Goal: Task Accomplishment & Management: Manage account settings

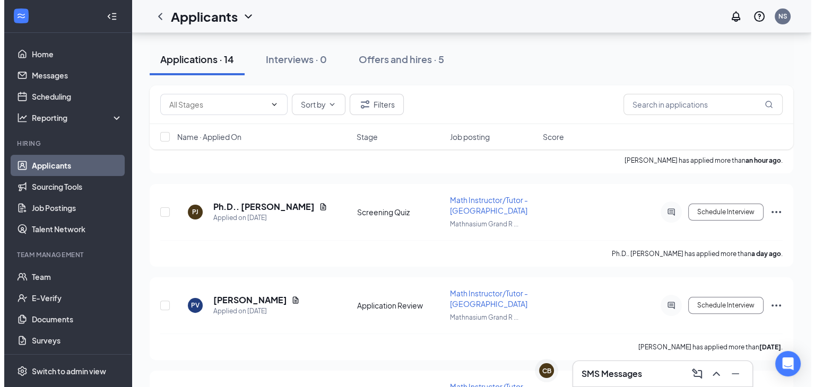
scroll to position [205, 0]
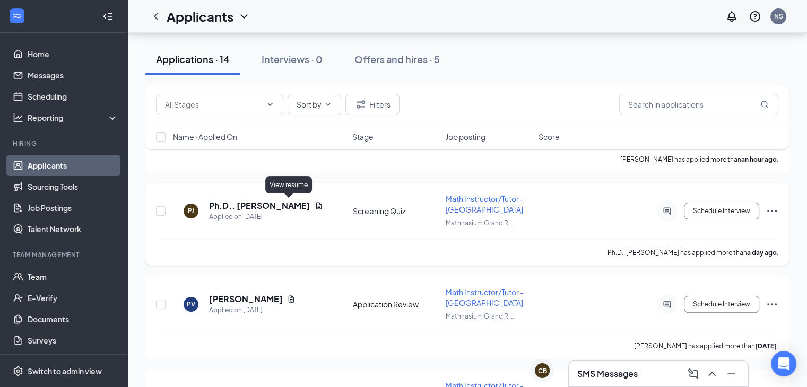
click at [315, 202] on icon "Document" at bounding box center [319, 206] width 8 height 8
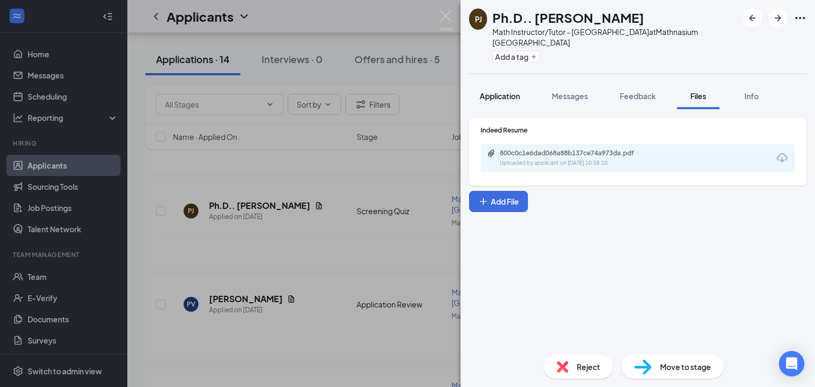
click at [509, 100] on div "Application" at bounding box center [499, 96] width 40 height 11
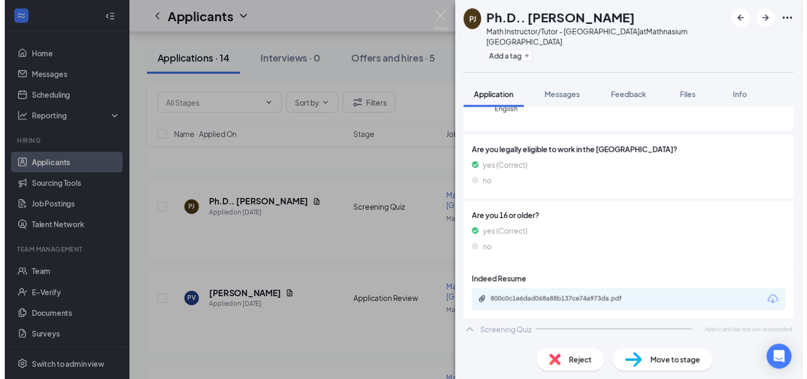
scroll to position [131, 0]
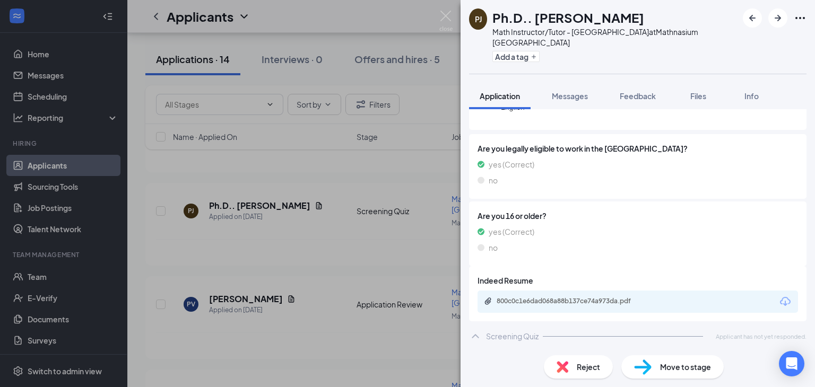
click at [361, 175] on div "PJ Ph.D.. [PERSON_NAME] Math Instructor/Tutor - [GEOGRAPHIC_DATA] at [GEOGRAPHI…" at bounding box center [407, 193] width 815 height 387
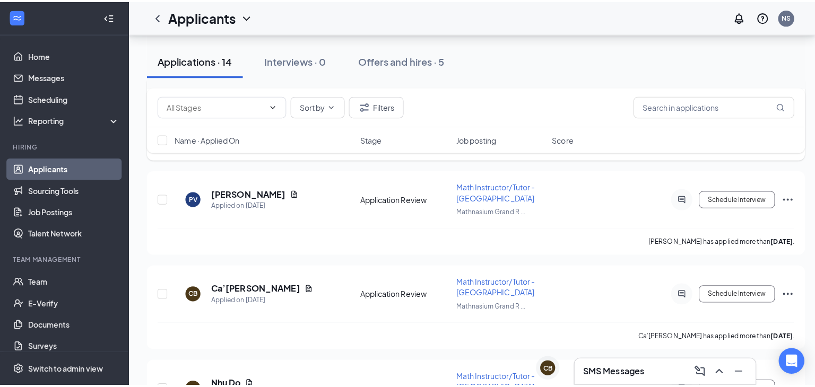
scroll to position [314, 0]
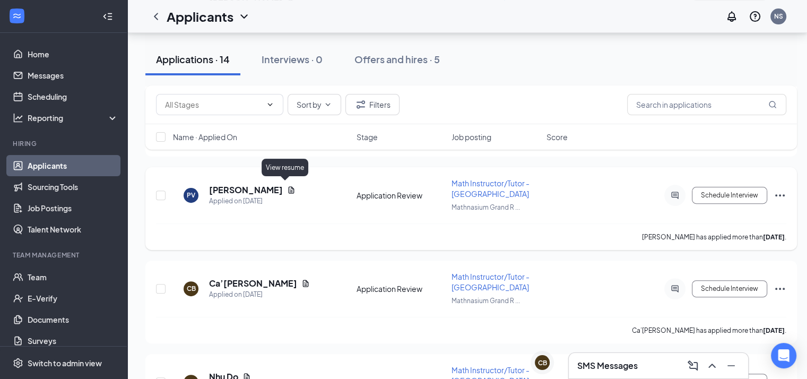
click at [287, 188] on icon "Document" at bounding box center [291, 190] width 8 height 8
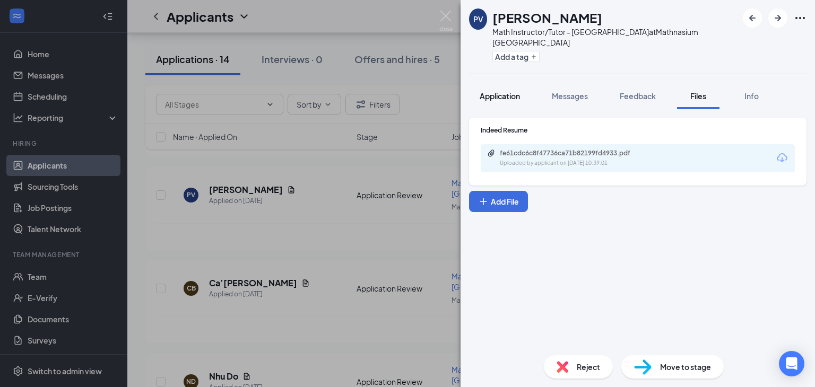
click at [491, 102] on button "Application" at bounding box center [500, 96] width 62 height 27
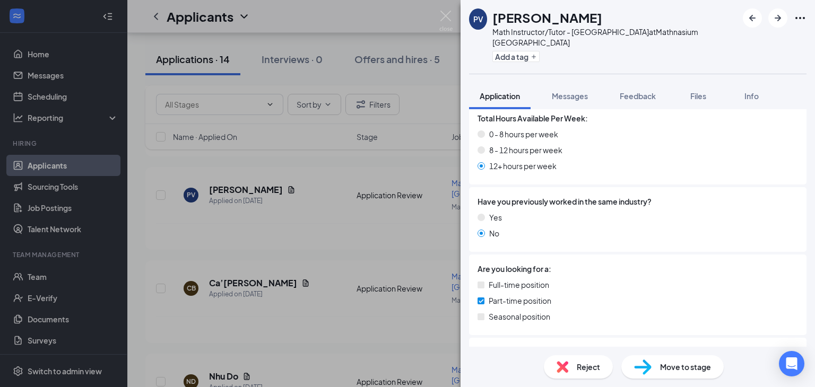
scroll to position [444, 0]
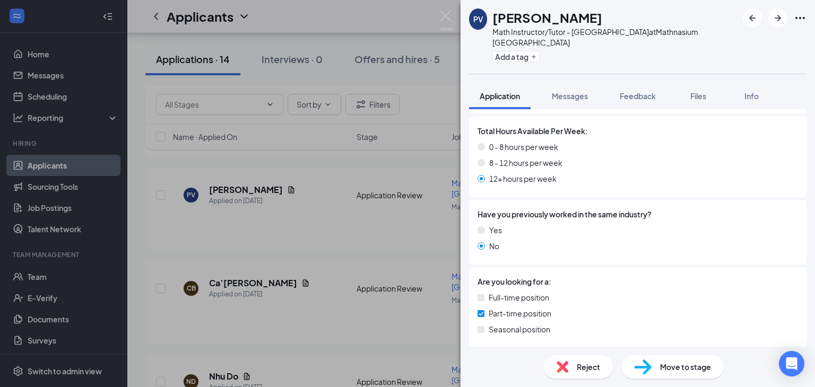
click at [440, 176] on div "PV [PERSON_NAME] Math Instructor/Tutor - [GEOGRAPHIC_DATA] at [GEOGRAPHIC_DATA]…" at bounding box center [407, 193] width 815 height 387
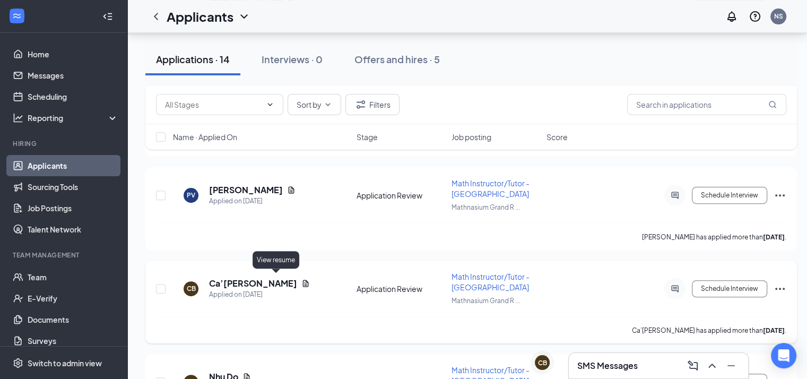
click at [303, 282] on icon "Document" at bounding box center [306, 283] width 6 height 7
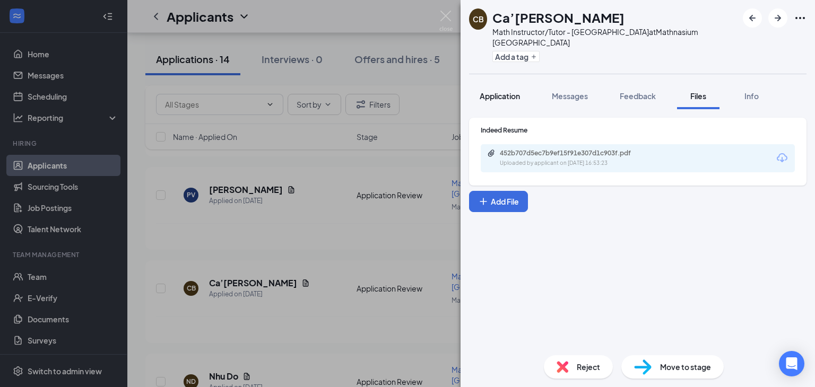
click at [507, 100] on span "Application" at bounding box center [499, 96] width 40 height 10
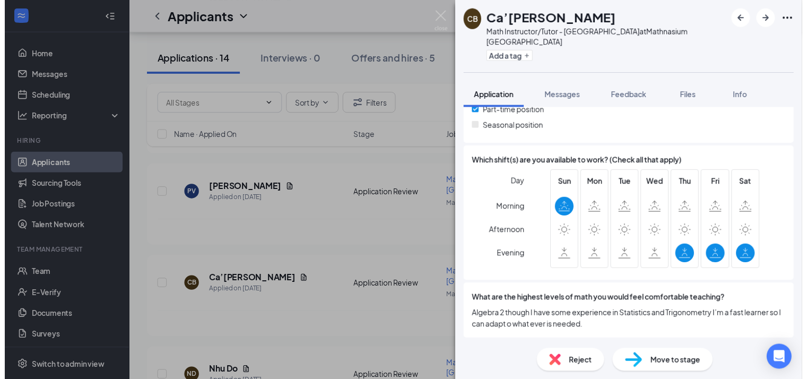
scroll to position [647, 0]
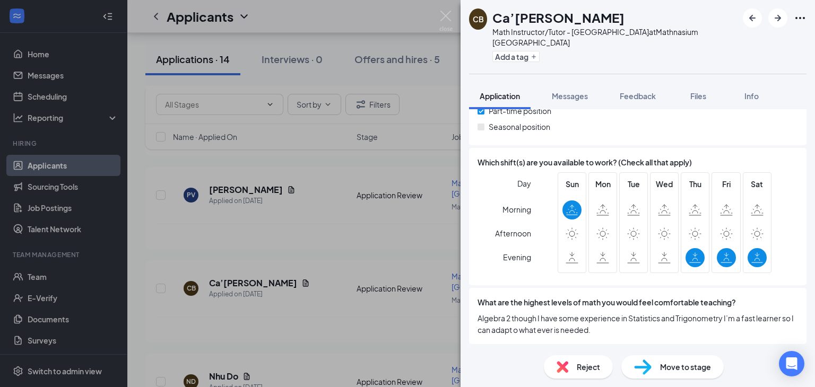
click at [380, 232] on div "CB Ca’[PERSON_NAME] Math Instructor/Tutor - [GEOGRAPHIC_DATA] at [GEOGRAPHIC_DA…" at bounding box center [407, 193] width 815 height 387
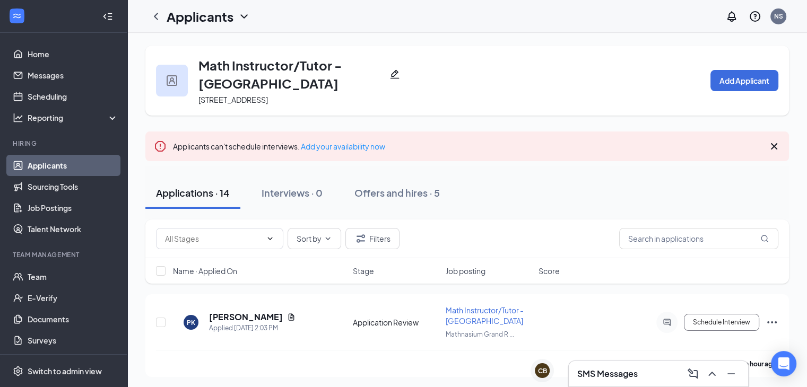
click at [620, 361] on div "SMS Messages" at bounding box center [658, 373] width 179 height 25
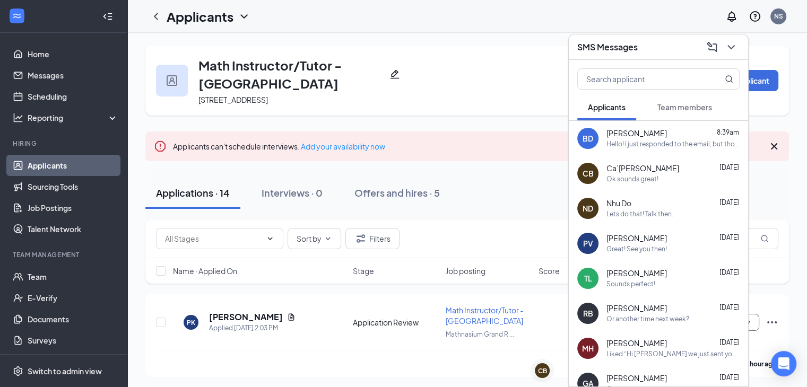
click at [685, 102] on span "Team members" at bounding box center [684, 107] width 55 height 10
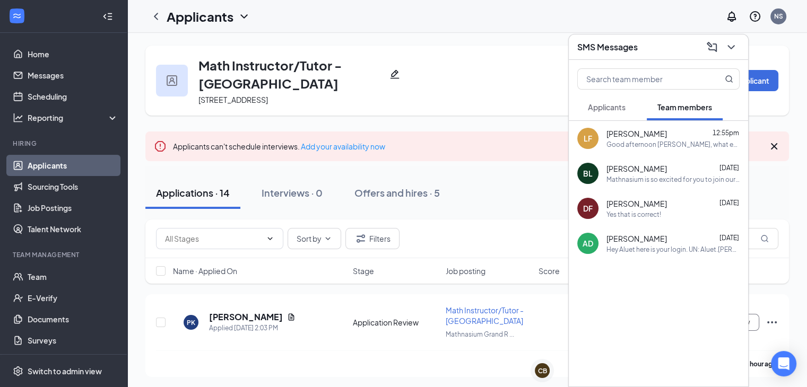
click at [666, 166] on div "[PERSON_NAME] [DATE]" at bounding box center [672, 168] width 133 height 11
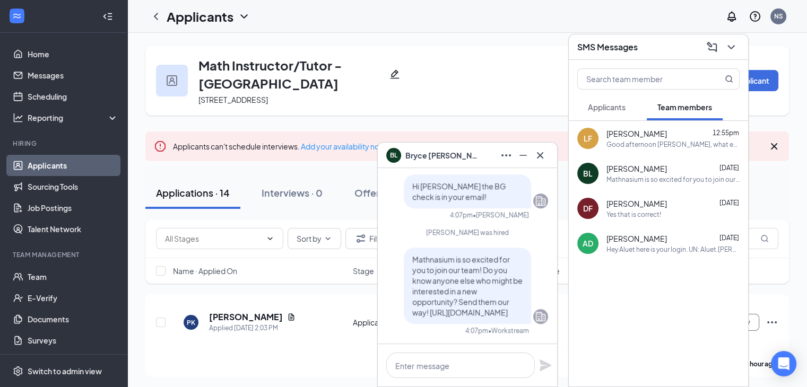
click at [450, 352] on div at bounding box center [467, 365] width 179 height 42
click at [59, 278] on link "Team" at bounding box center [73, 276] width 91 height 21
